Goal: Check status: Check status

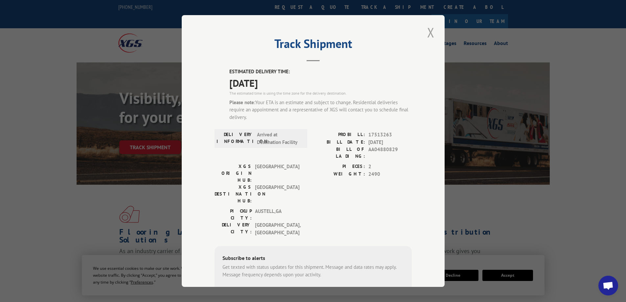
click at [429, 32] on button "Close modal" at bounding box center [430, 32] width 11 height 18
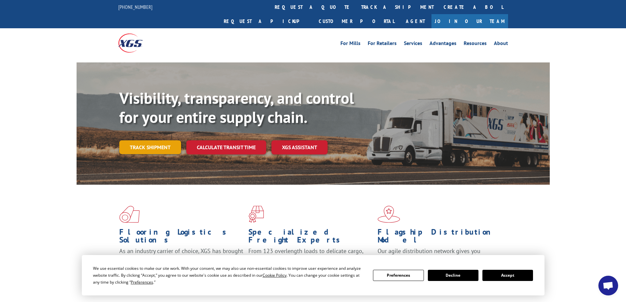
click at [150, 140] on link "Track shipment" at bounding box center [150, 147] width 62 height 14
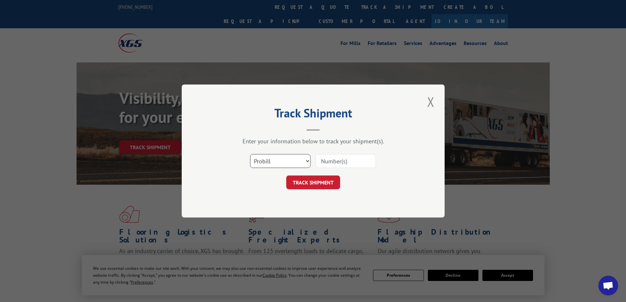
click at [289, 162] on select "Select category... Probill BOL PO" at bounding box center [280, 161] width 61 height 14
select select "po"
click at [250, 154] on select "Select category... Probill BOL PO" at bounding box center [280, 161] width 61 height 14
click at [329, 164] on input at bounding box center [346, 161] width 61 height 14
paste input "50541665"
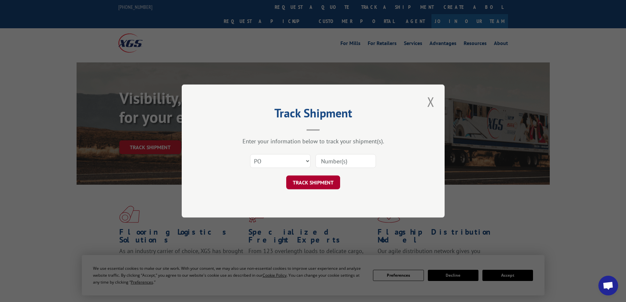
type input "50541665"
click at [316, 183] on button "TRACK SHIPMENT" at bounding box center [313, 183] width 54 height 14
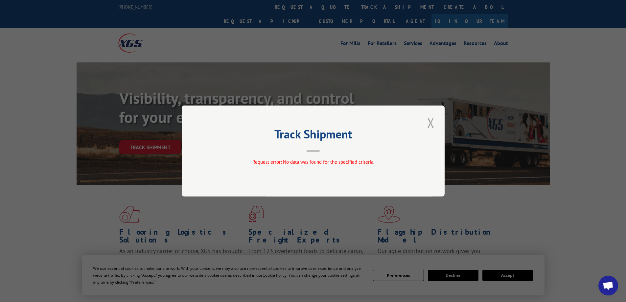
click at [431, 124] on button "Close modal" at bounding box center [430, 123] width 11 height 18
